Goal: Transaction & Acquisition: Download file/media

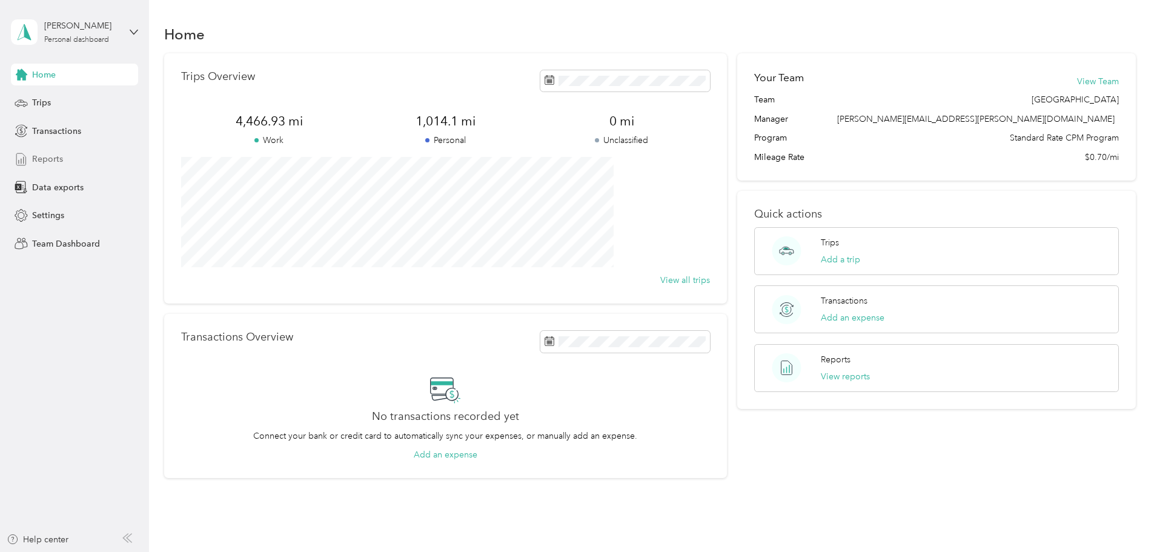
click at [49, 160] on span "Reports" at bounding box center [47, 159] width 31 height 13
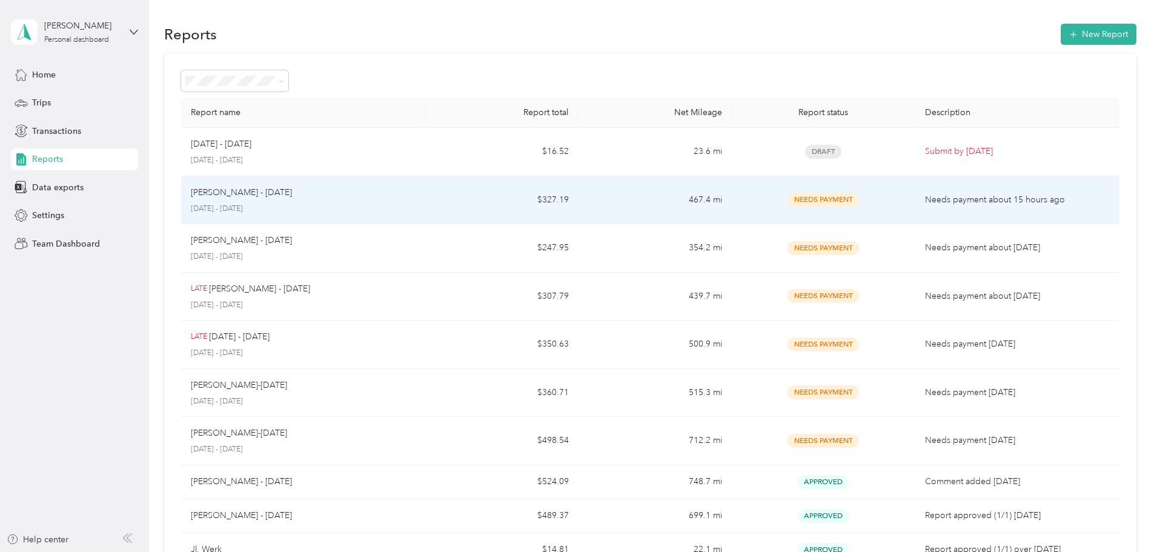
click at [556, 197] on td "$327.19" at bounding box center [502, 200] width 153 height 48
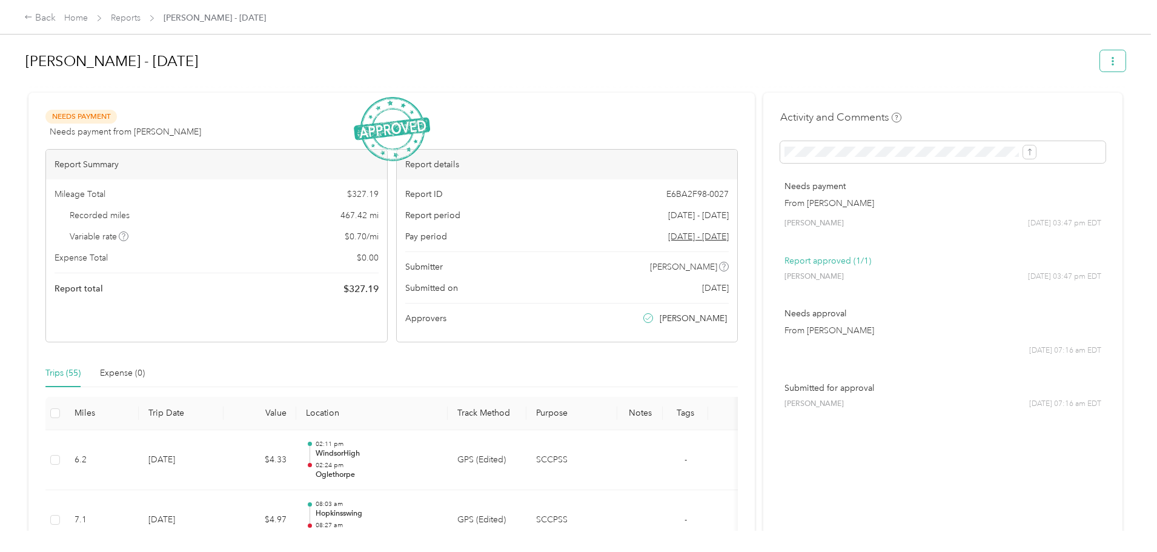
click at [1111, 58] on icon "button" at bounding box center [1112, 61] width 2 height 8
click at [977, 105] on span "Download" at bounding box center [979, 105] width 40 height 13
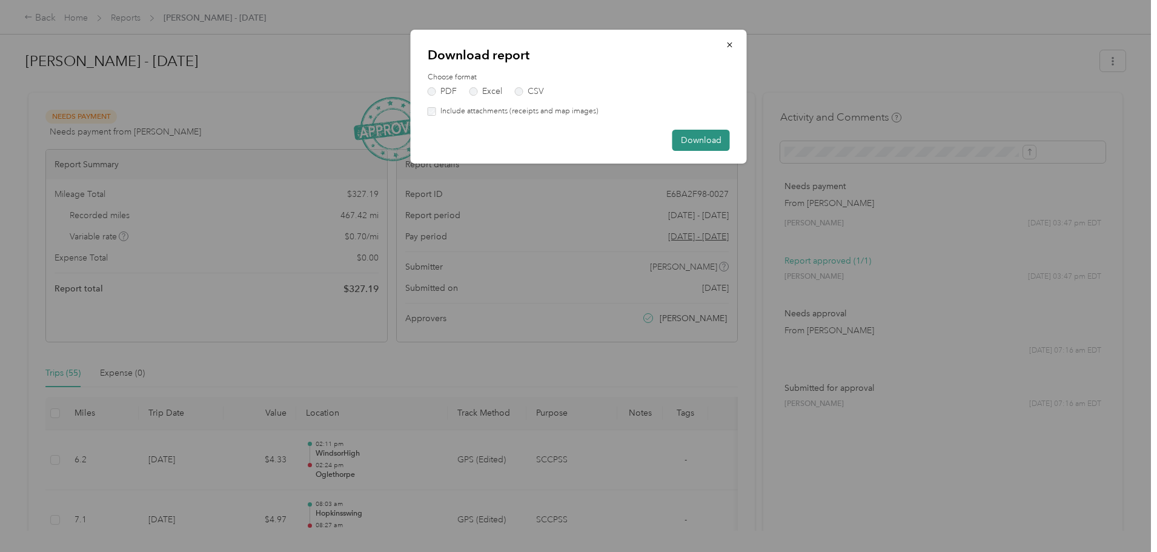
click at [688, 140] on button "Download" at bounding box center [701, 140] width 58 height 21
